Goal: Find specific page/section: Find specific page/section

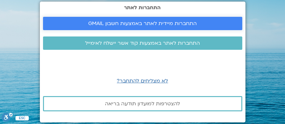
click at [152, 24] on span "התחברות מיידית לאתר באמצעות חשבון GMAIL" at bounding box center [142, 24] width 108 height 6
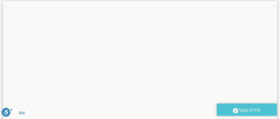
scroll to position [909, 0]
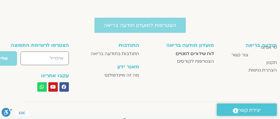
click at [192, 53] on span "לוח שידורים למנויים" at bounding box center [195, 54] width 38 height 8
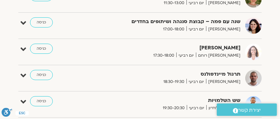
scroll to position [316, 0]
